Goal: Communication & Community: Answer question/provide support

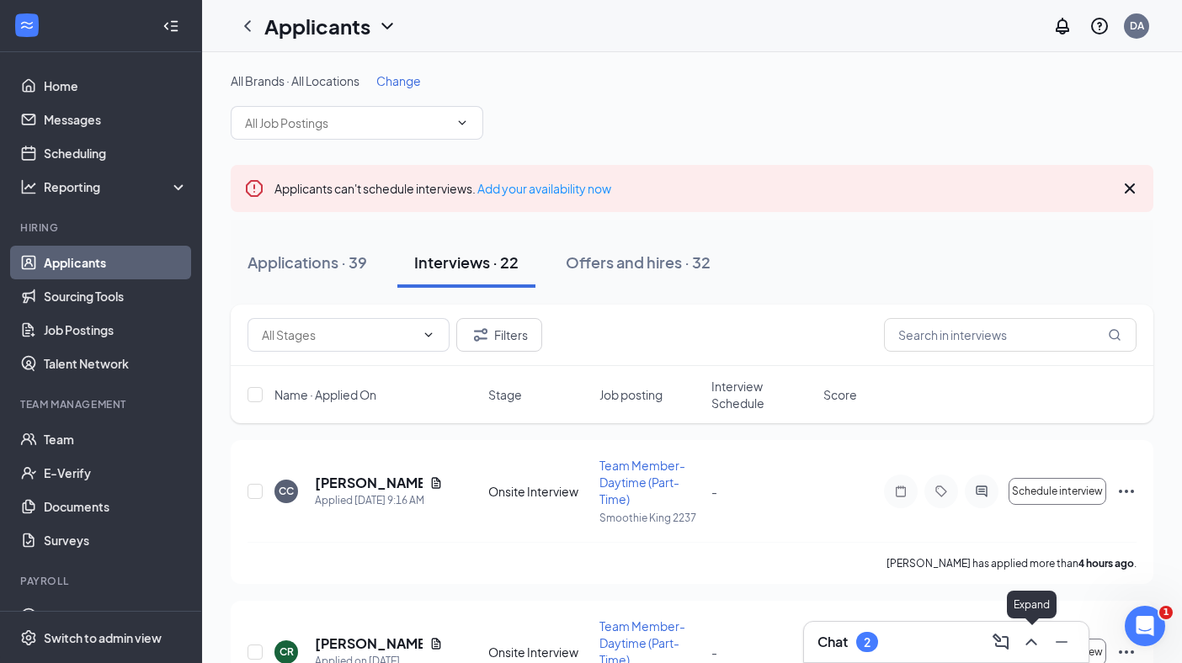
click at [1028, 642] on icon "ChevronUp" at bounding box center [1030, 642] width 11 height 7
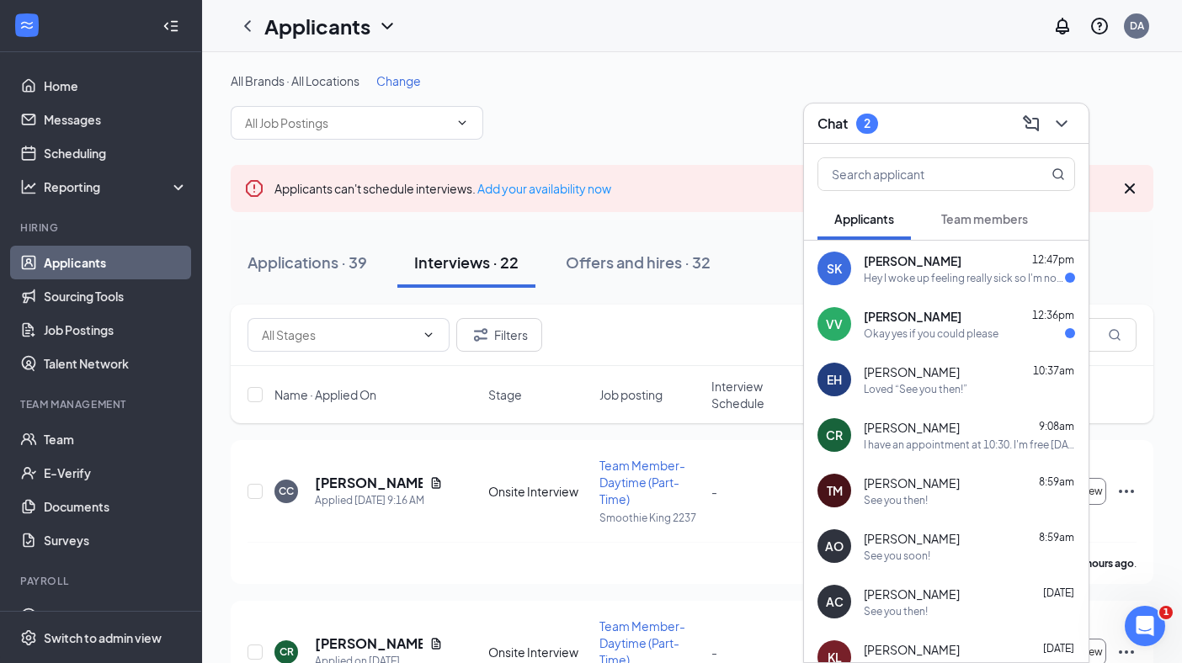
click at [947, 257] on div "[PERSON_NAME] 12:47pm" at bounding box center [969, 261] width 211 height 17
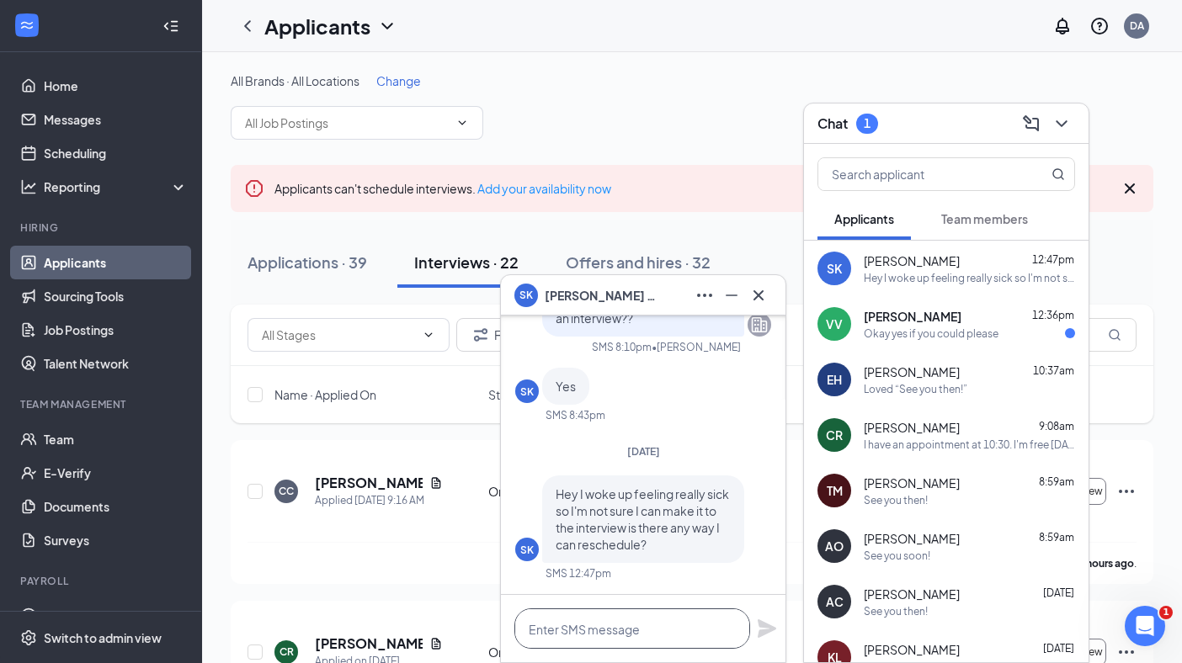
click at [593, 635] on textarea at bounding box center [632, 629] width 236 height 40
type textarea "Yes, I will get back with you."
click at [758, 621] on icon "Plane" at bounding box center [767, 629] width 20 height 20
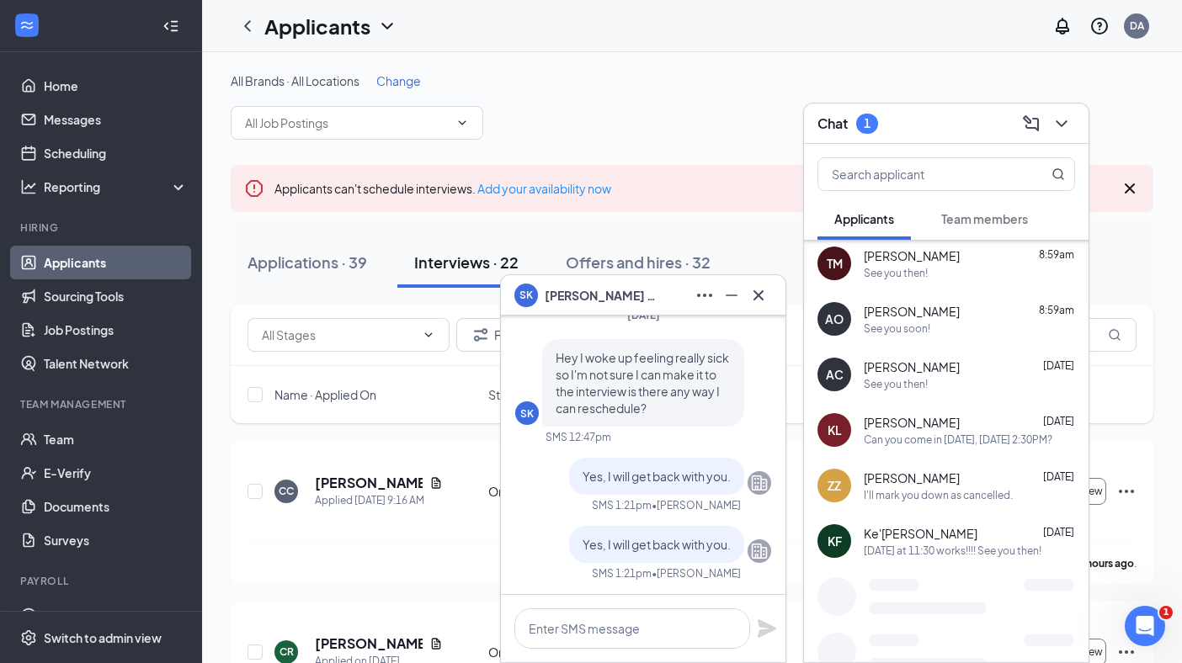
scroll to position [242, 0]
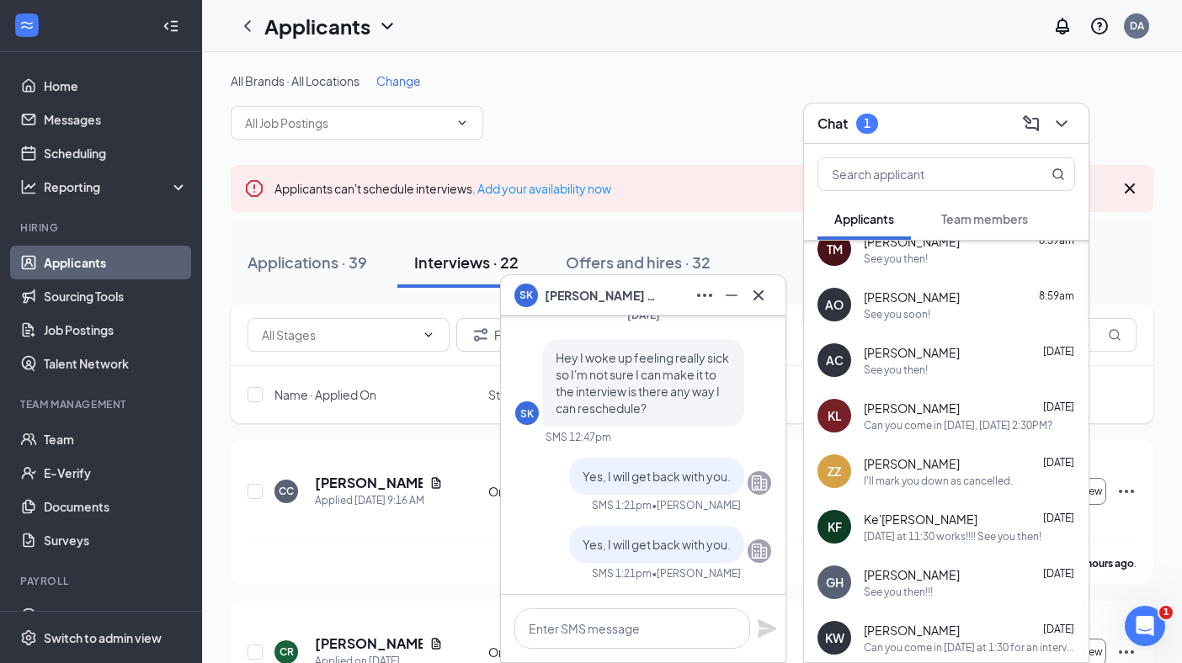
click at [934, 580] on span "[PERSON_NAME]" at bounding box center [912, 575] width 96 height 17
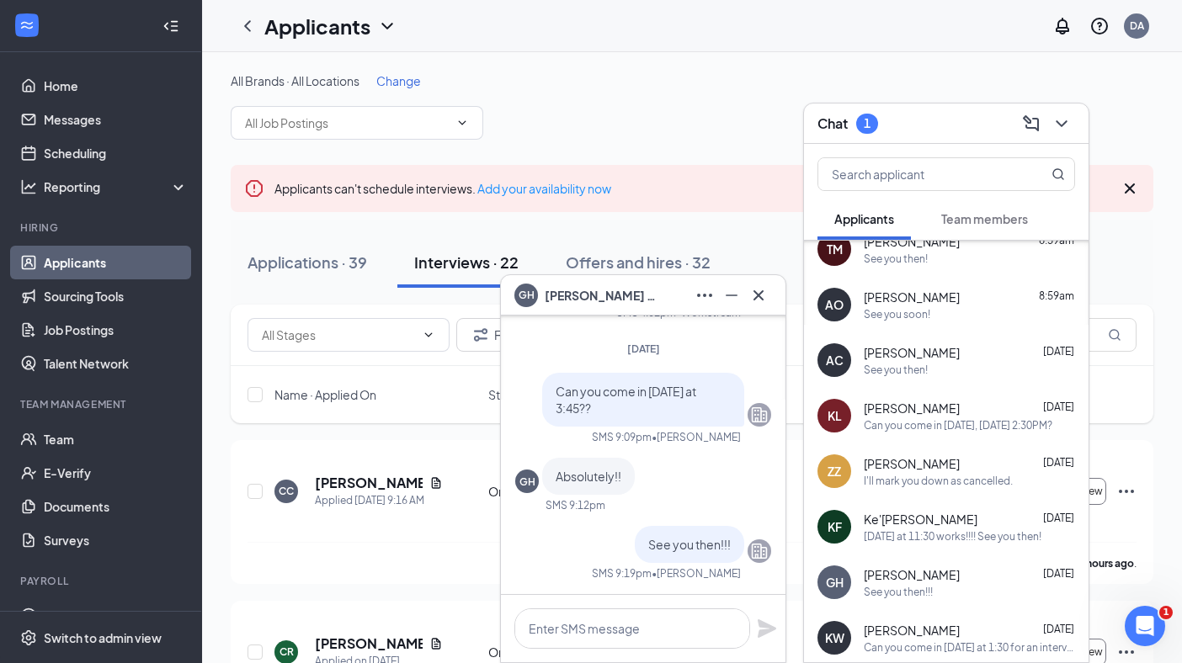
click at [924, 420] on div "Can you come in [DATE], [DATE] 2:30PM?" at bounding box center [958, 425] width 189 height 14
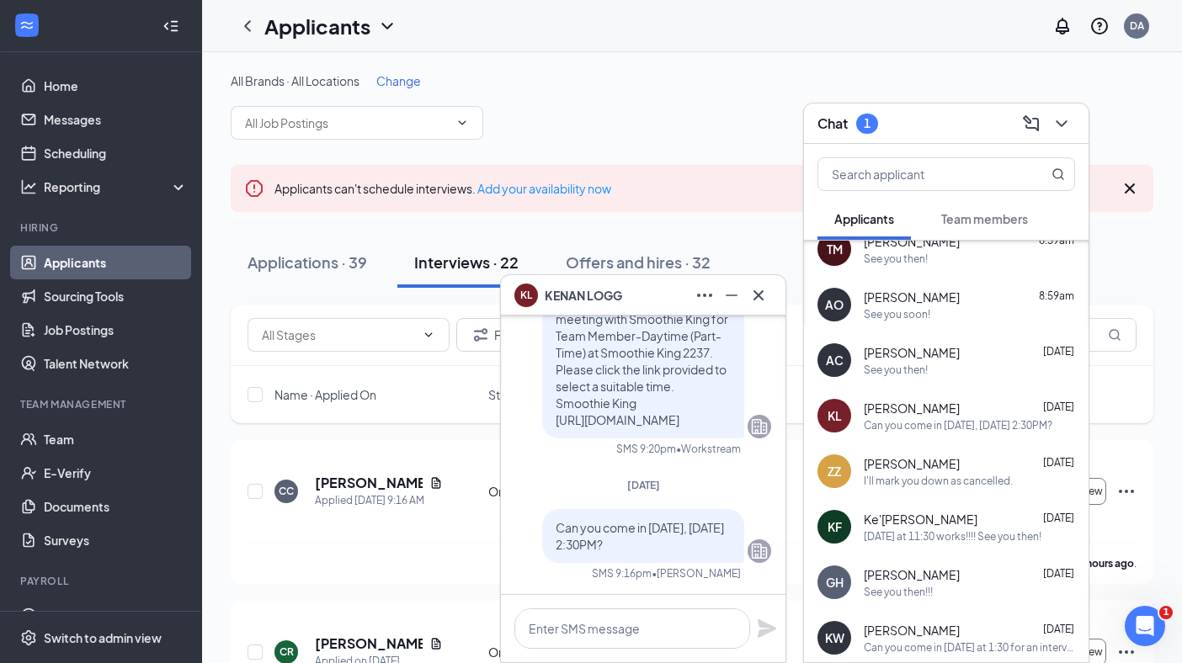
scroll to position [630, 0]
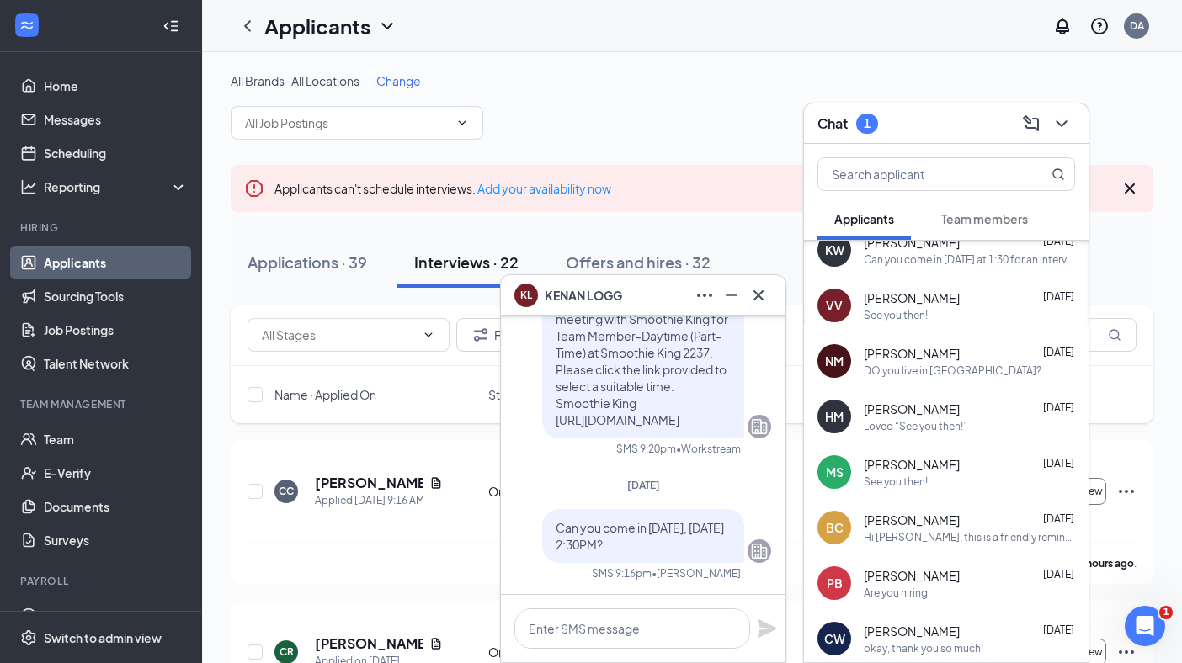
click at [947, 312] on div "See you then!" at bounding box center [969, 315] width 211 height 14
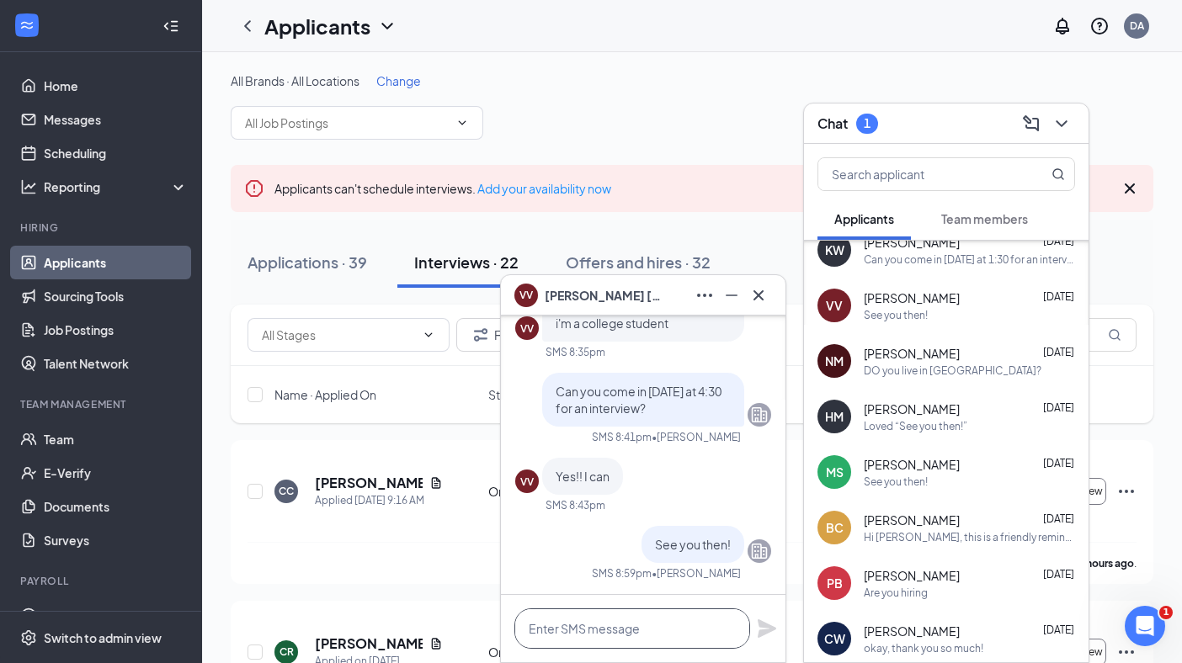
click at [615, 638] on textarea at bounding box center [632, 629] width 236 height 40
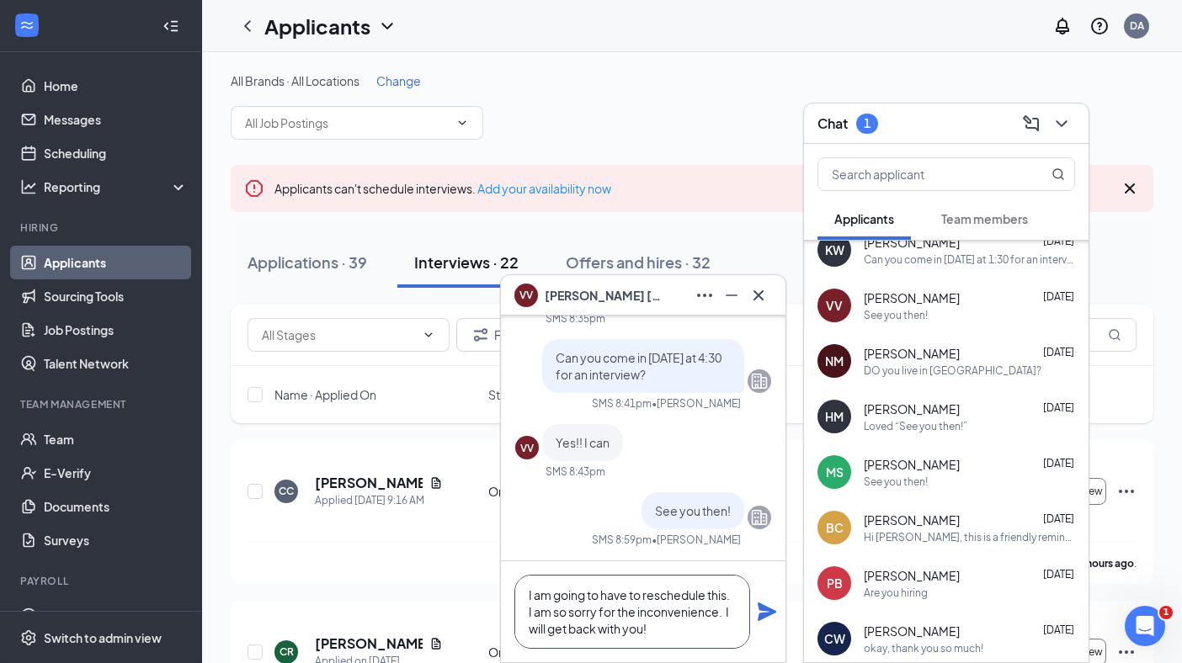
type textarea "I am going to have to reschedule this. I am so sorry for the inconvenience. I w…"
click at [760, 604] on icon "Plane" at bounding box center [767, 612] width 19 height 19
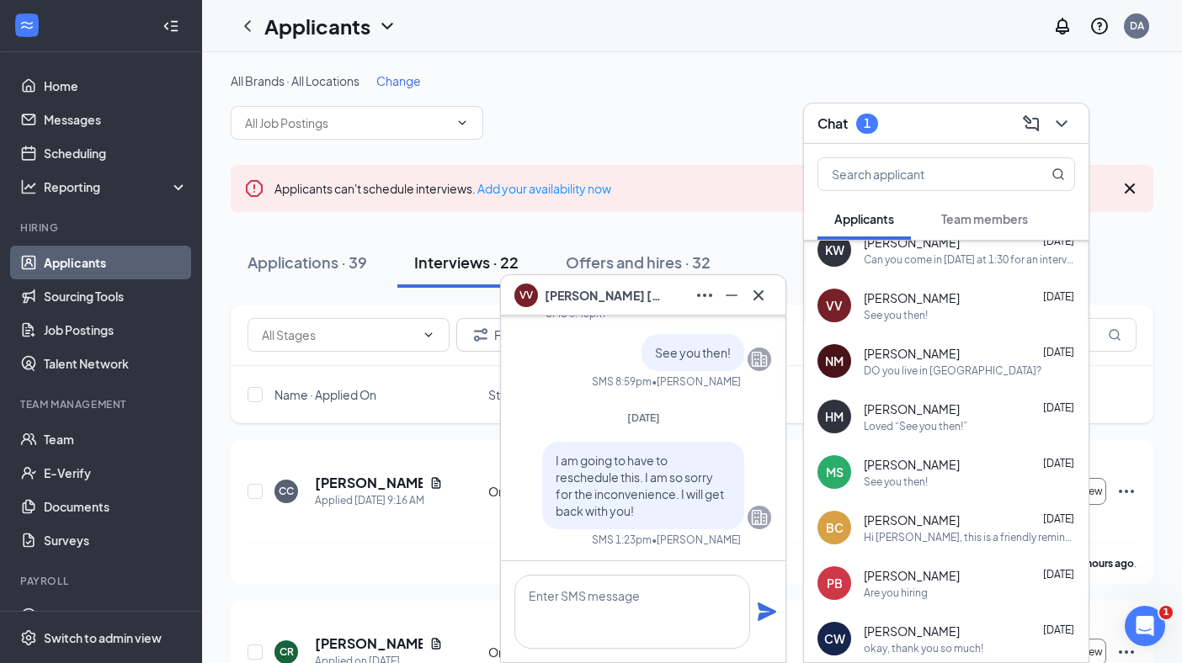
scroll to position [0, 0]
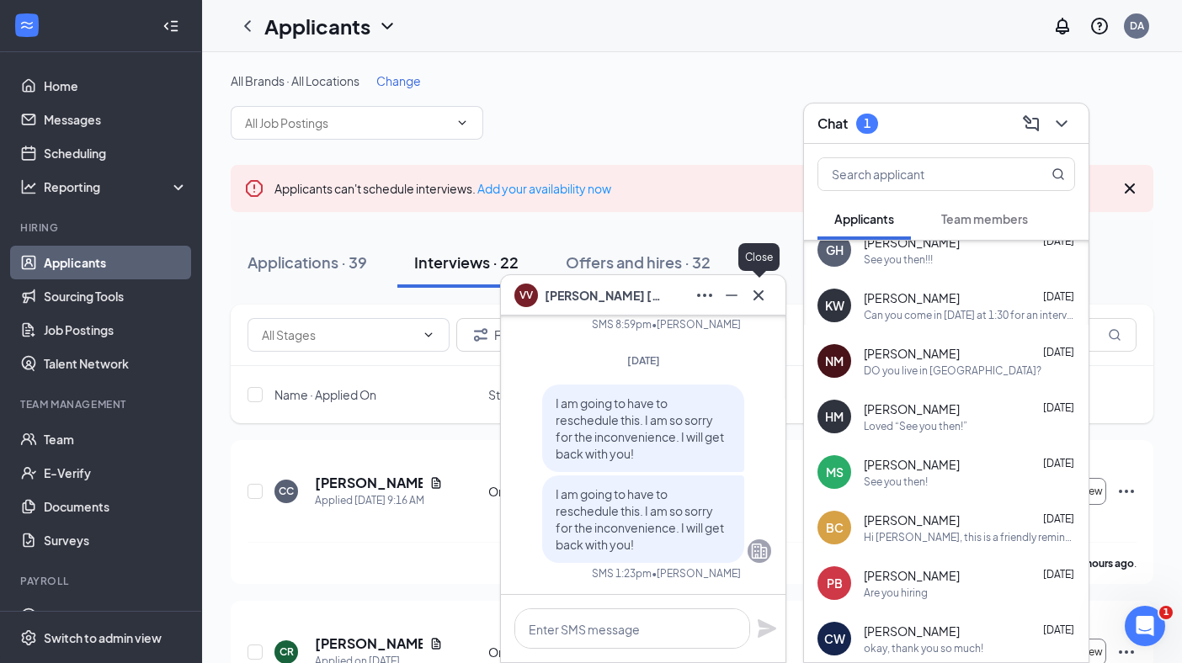
click at [759, 291] on icon "Cross" at bounding box center [758, 295] width 20 height 20
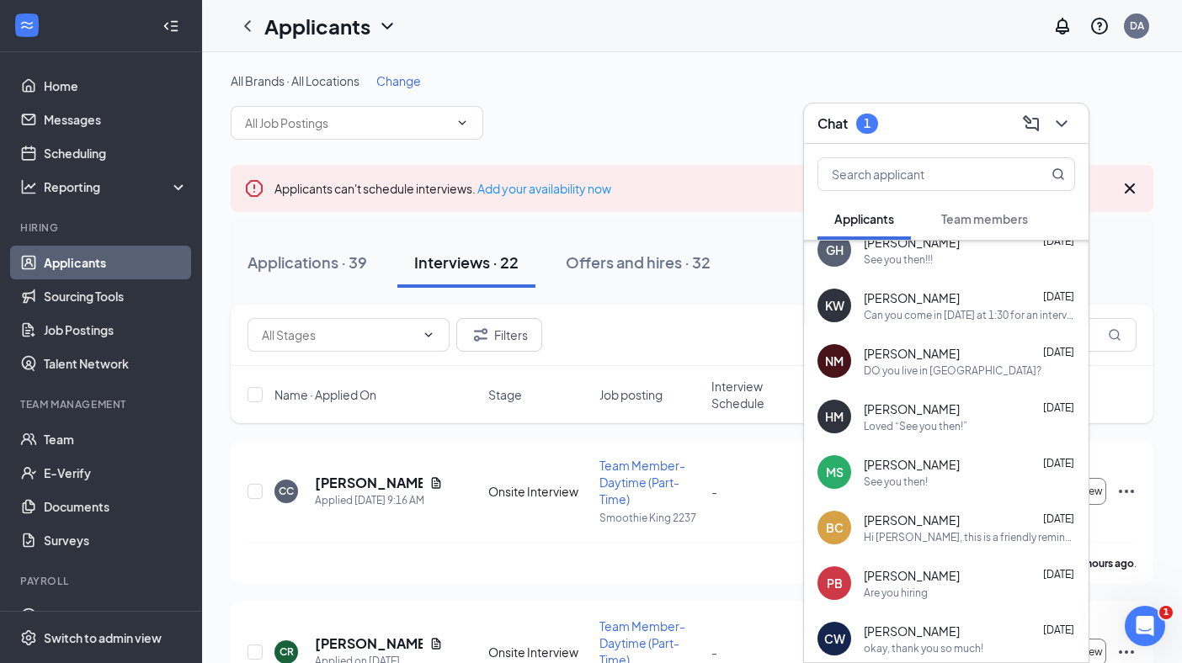
click at [984, 423] on div "Loved “See you then!”" at bounding box center [969, 426] width 211 height 14
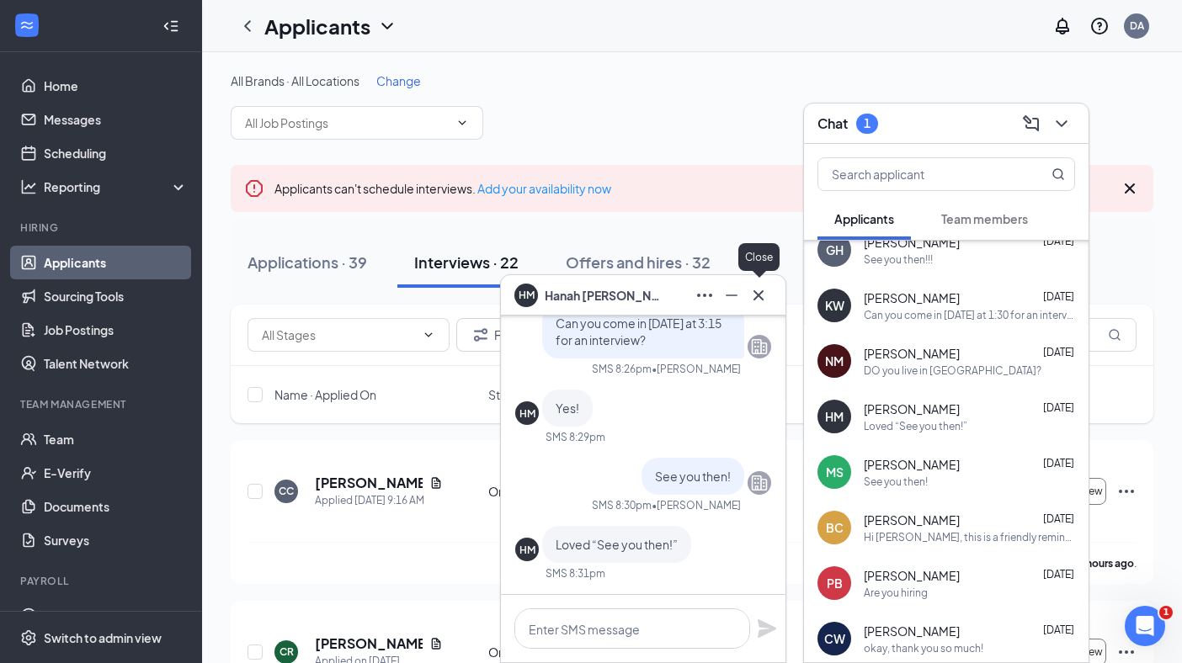
click at [757, 293] on icon "Cross" at bounding box center [758, 295] width 10 height 10
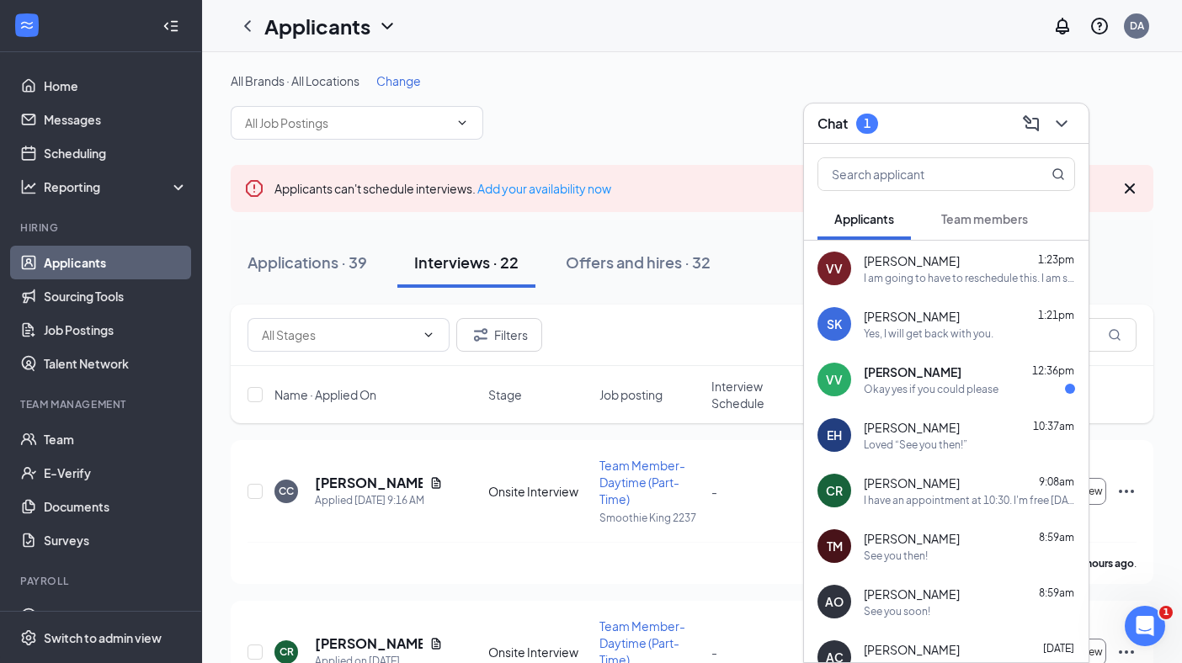
click at [944, 384] on div "Okay yes if you could please" at bounding box center [931, 389] width 135 height 14
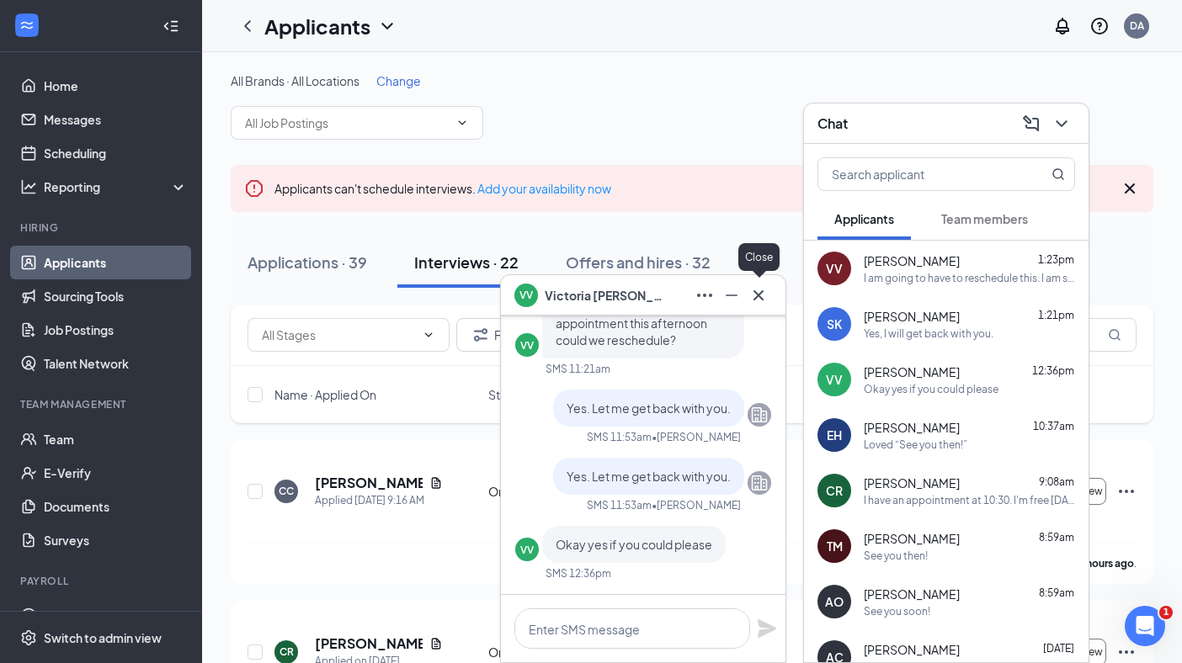
click at [764, 291] on icon "Cross" at bounding box center [758, 295] width 20 height 20
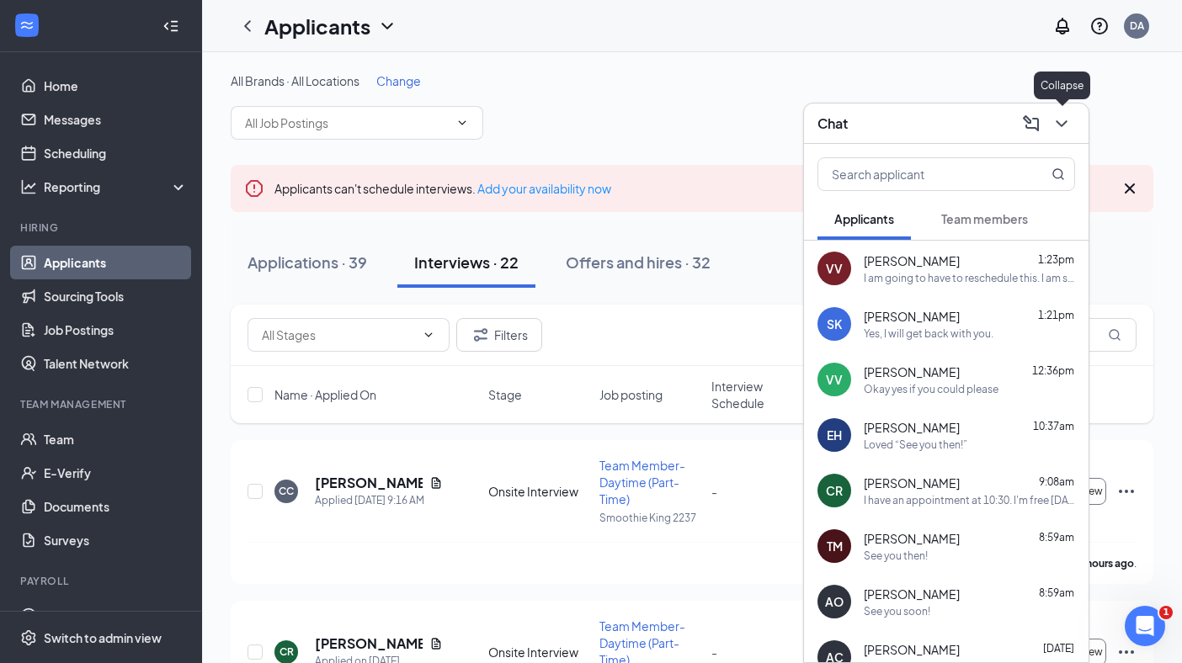
click at [1067, 121] on icon "ChevronDown" at bounding box center [1061, 123] width 11 height 7
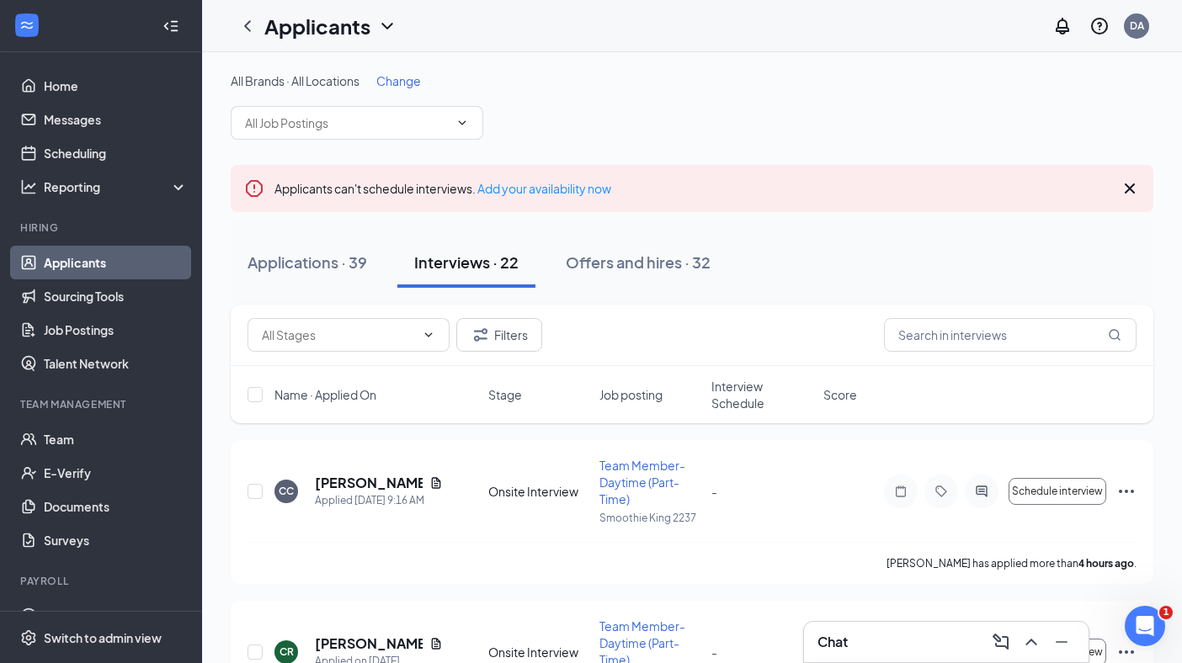
click at [903, 33] on div "Applicants DA" at bounding box center [692, 26] width 980 height 52
